Goal: Task Accomplishment & Management: Use online tool/utility

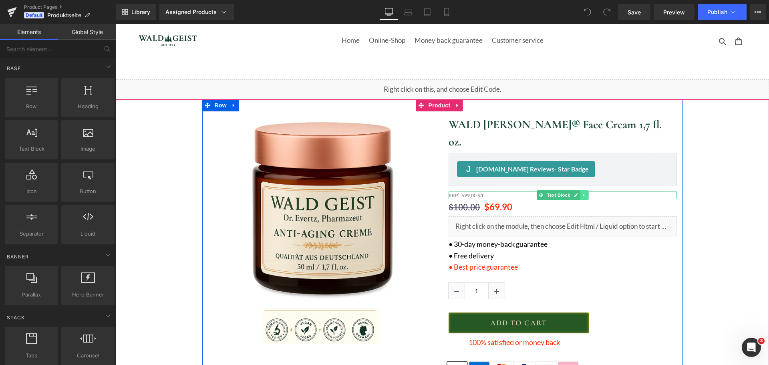
click at [582, 193] on icon at bounding box center [584, 195] width 4 height 5
click at [584, 190] on link at bounding box center [588, 195] width 8 height 10
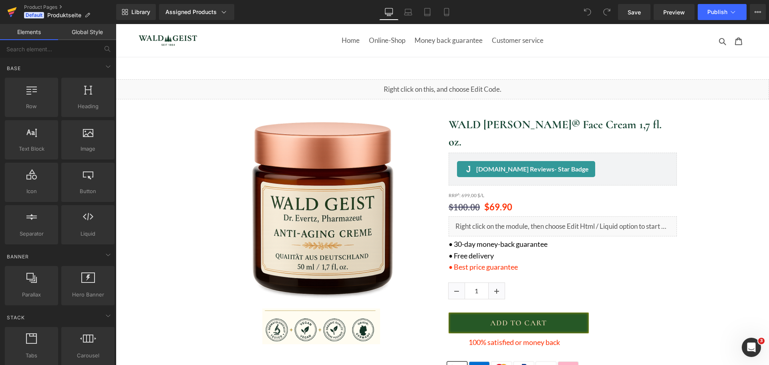
click at [12, 10] on icon at bounding box center [12, 9] width 9 height 5
